Goal: Information Seeking & Learning: Stay updated

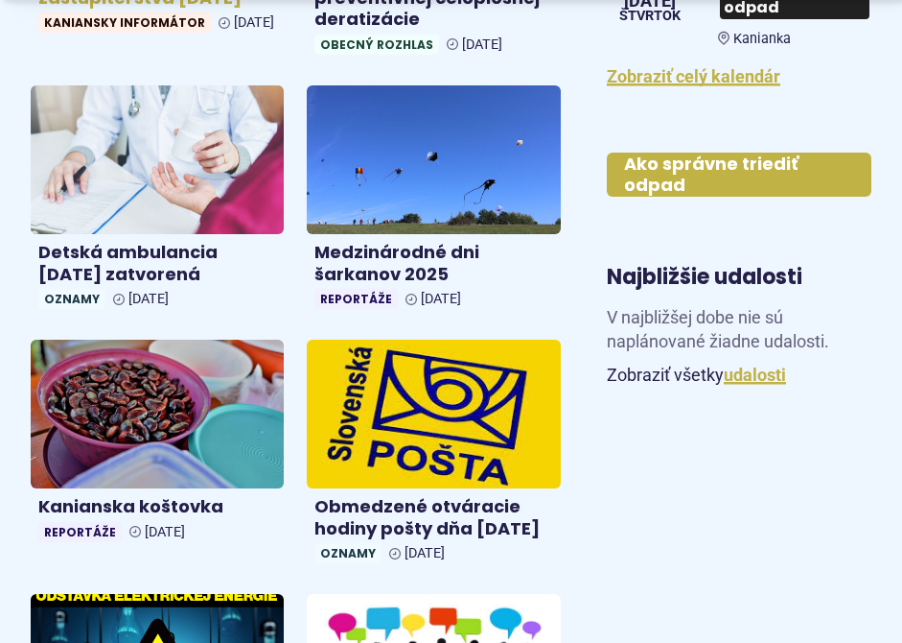
scroll to position [1055, 0]
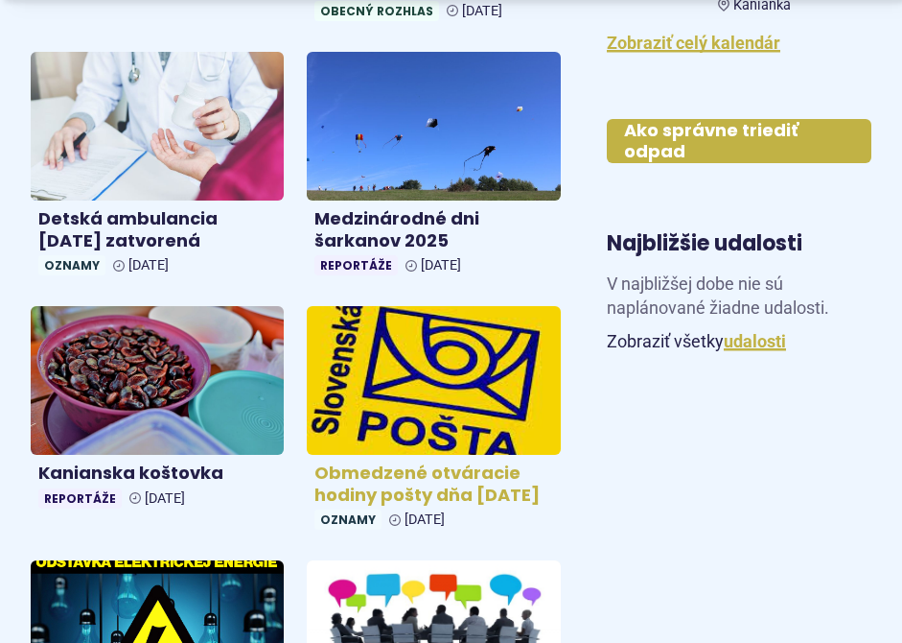
click at [446, 364] on img at bounding box center [435, 379] width 292 height 171
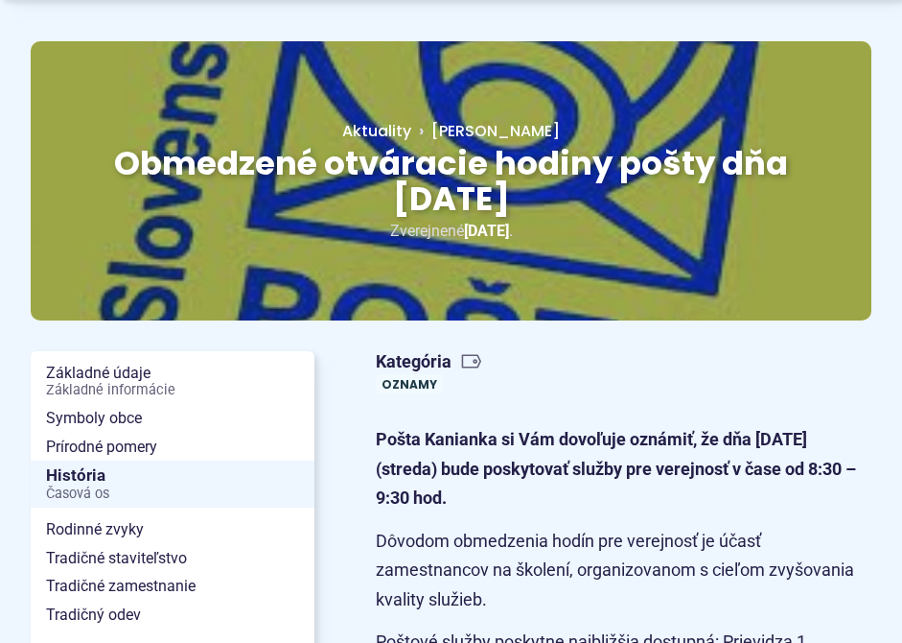
scroll to position [192, 0]
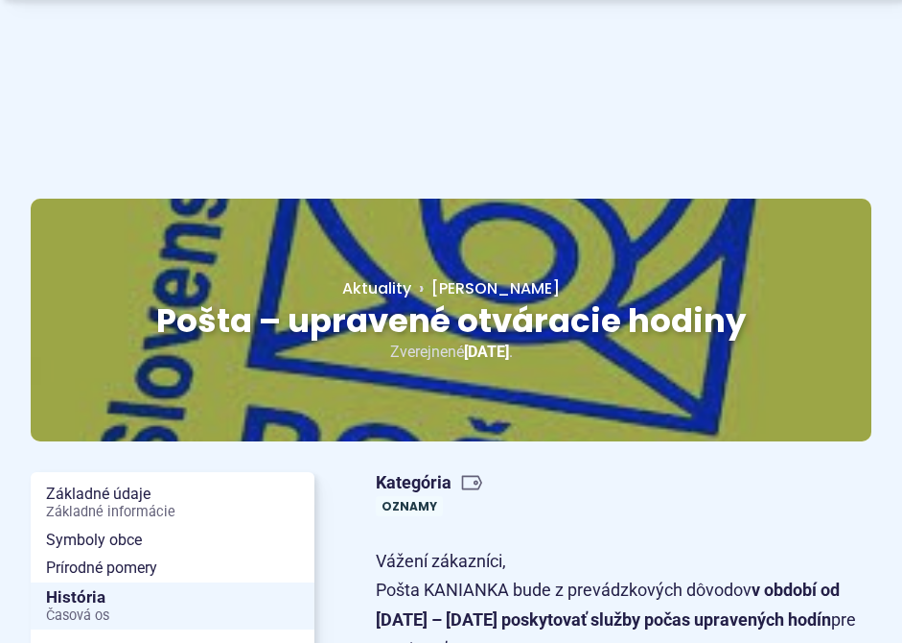
scroll to position [192, 0]
